Goal: Use online tool/utility: Use online tool/utility

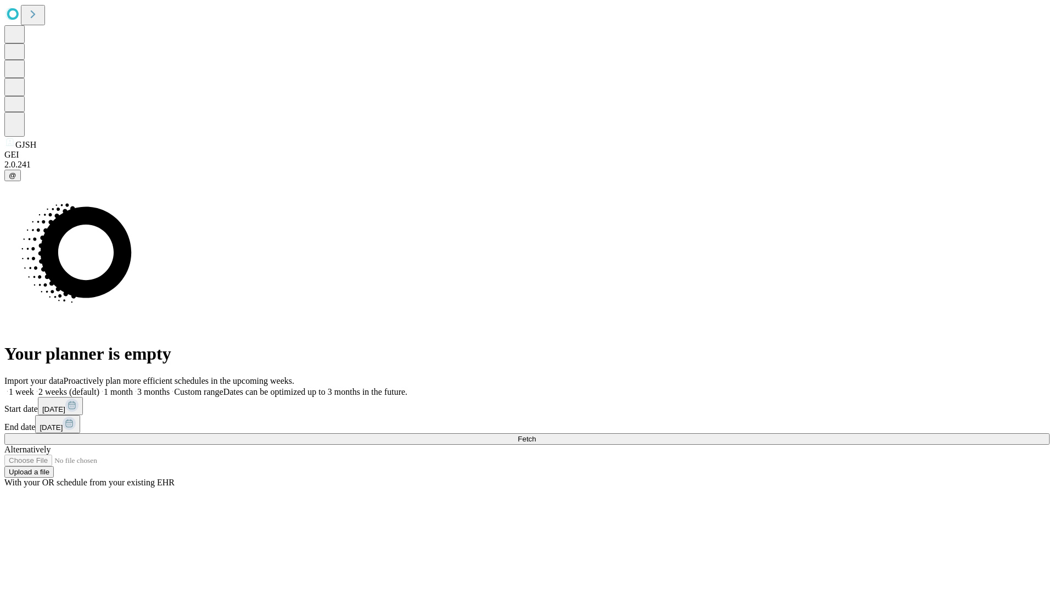
click at [536, 435] on span "Fetch" at bounding box center [527, 439] width 18 height 8
